Goal: Information Seeking & Learning: Understand process/instructions

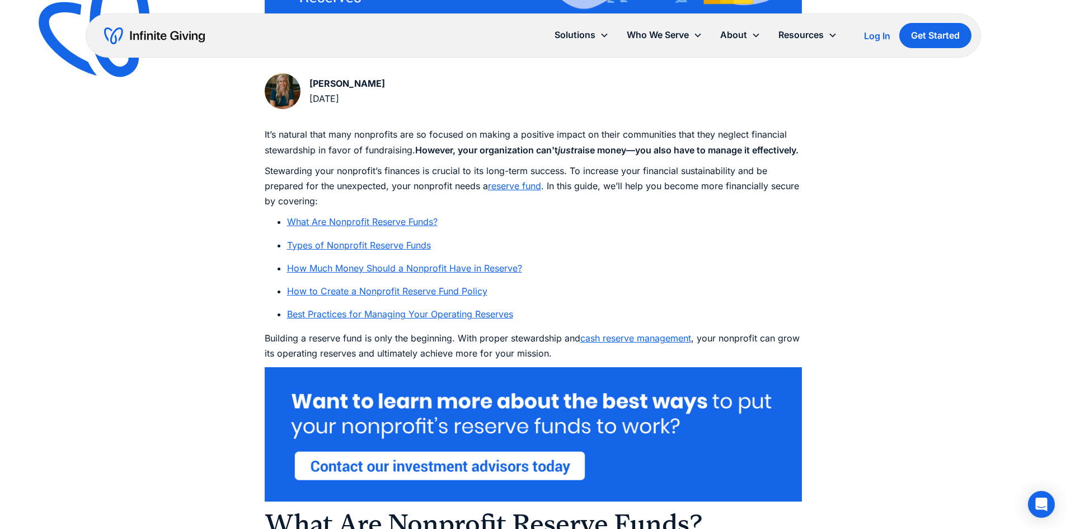
scroll to position [560, 0]
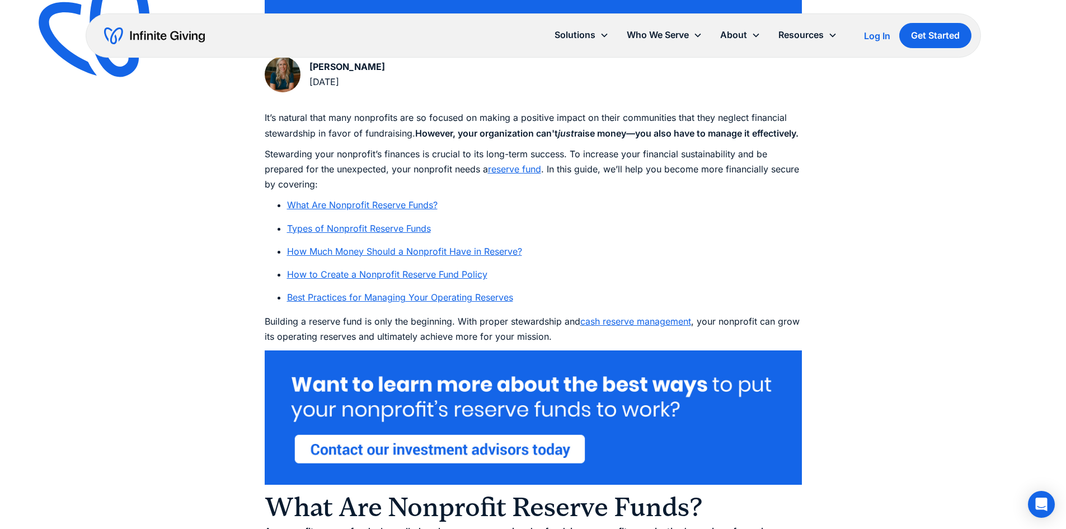
click at [430, 257] on link "How Much Money Should a Nonprofit Have in Reserve?" at bounding box center [404, 251] width 235 height 11
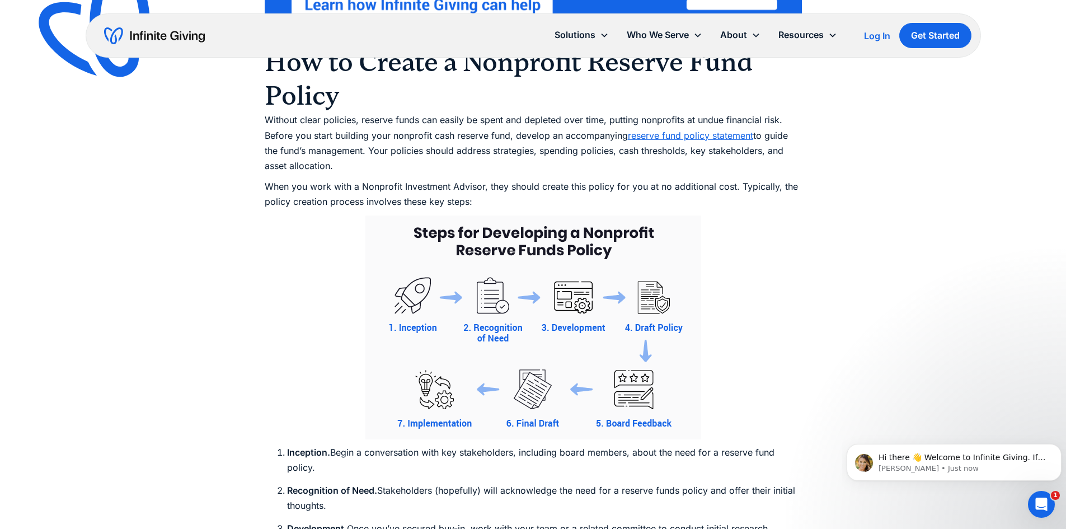
scroll to position [4693, 0]
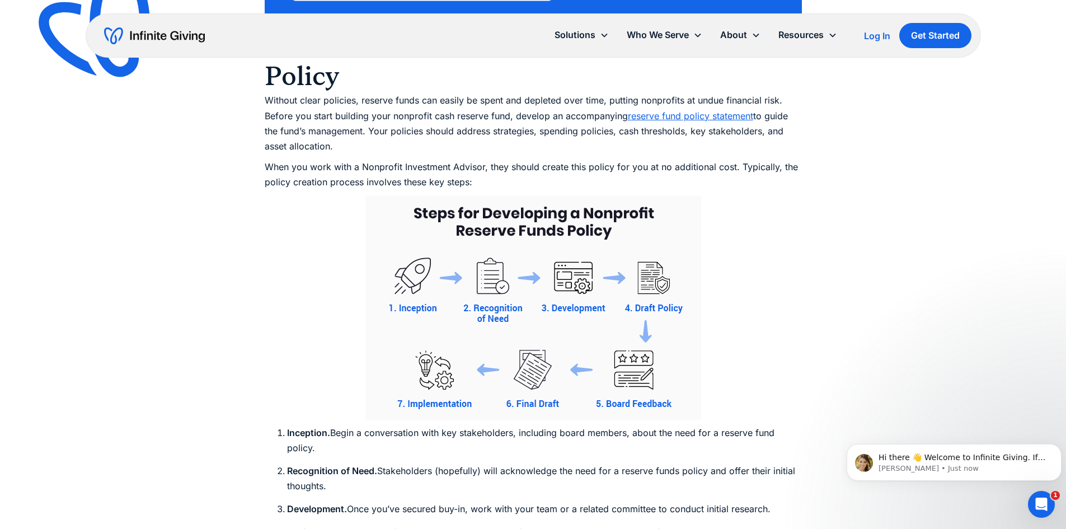
click at [703, 121] on link "reserve fund policy statement" at bounding box center [690, 115] width 125 height 11
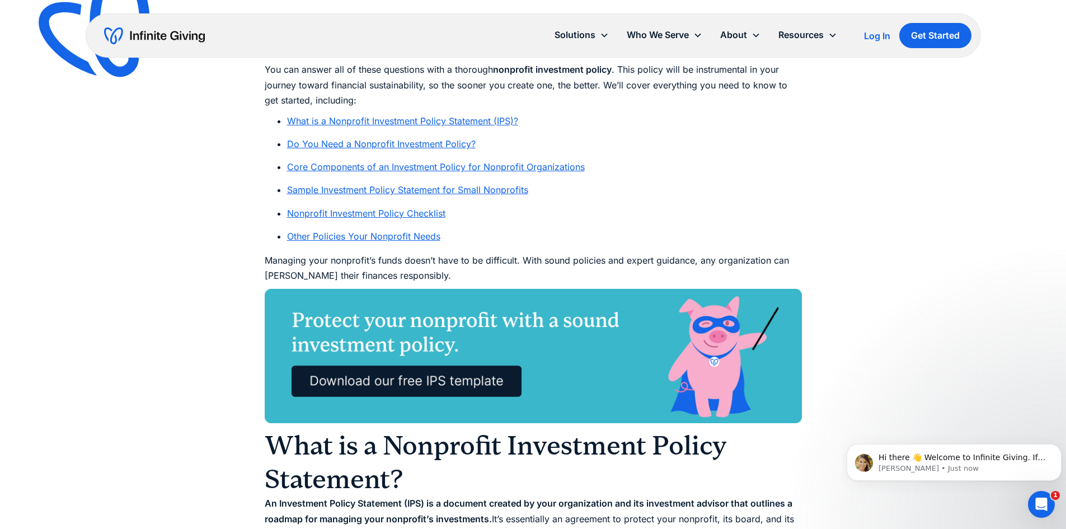
scroll to position [728, 0]
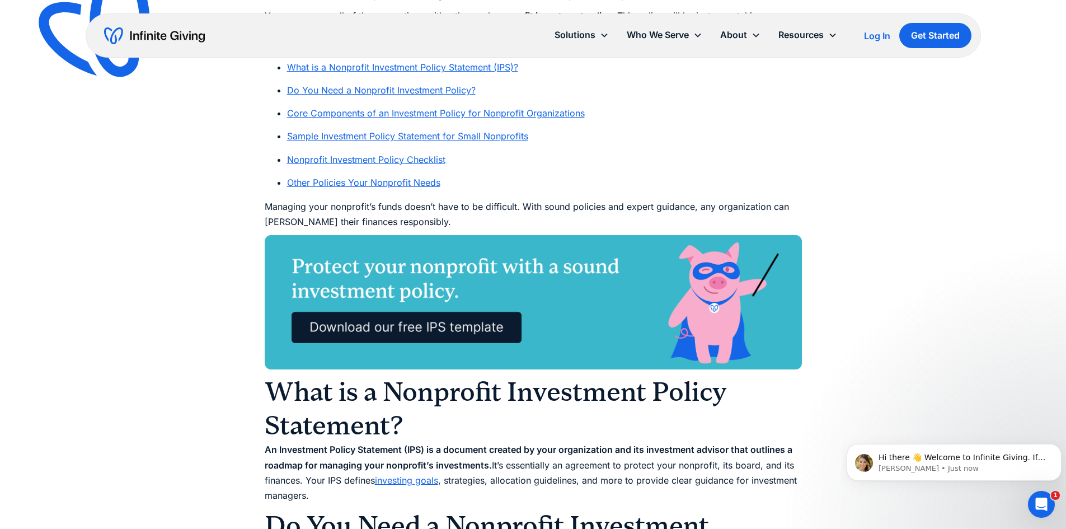
click at [451, 138] on link "Sample Investment Policy Statement for Small Nonprofits" at bounding box center [407, 135] width 241 height 11
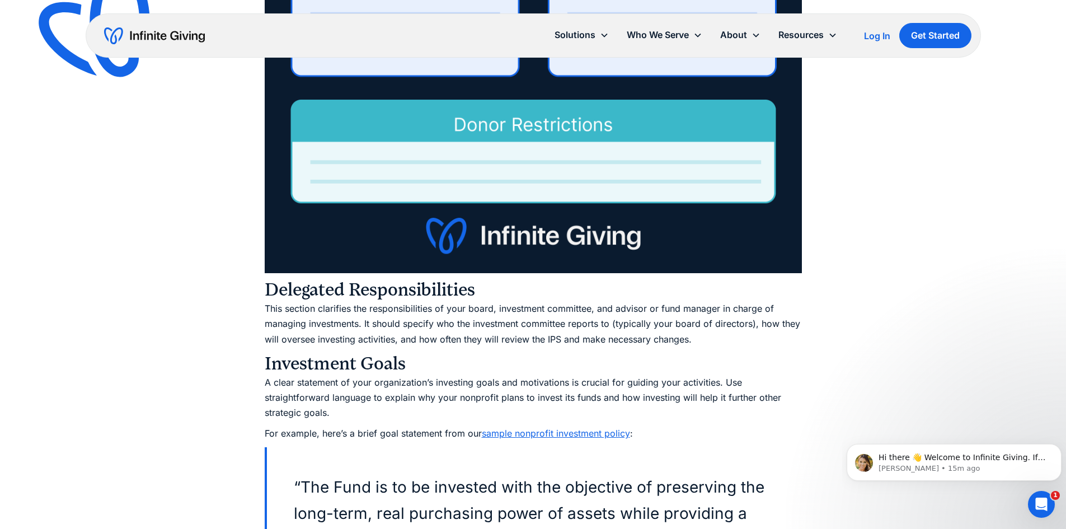
scroll to position [3588, 0]
